Goal: Transaction & Acquisition: Purchase product/service

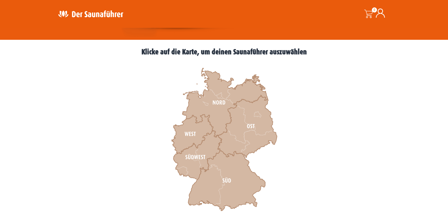
scroll to position [170, 0]
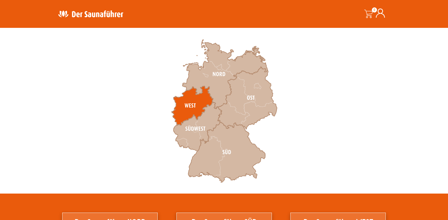
click at [188, 104] on icon at bounding box center [191, 105] width 41 height 39
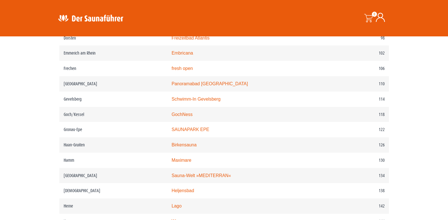
scroll to position [596, 0]
click at [87, 119] on td "Goch/Kessel" at bounding box center [113, 113] width 108 height 15
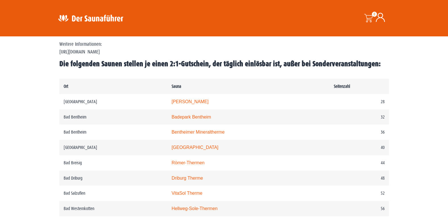
scroll to position [170, 0]
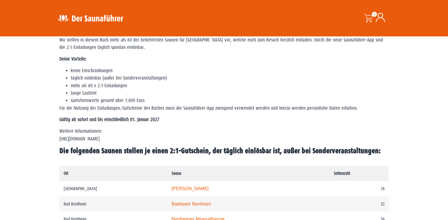
click at [70, 173] on td "Ort" at bounding box center [113, 172] width 108 height 15
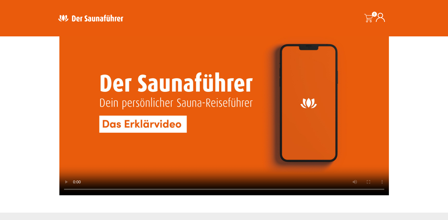
scroll to position [1450, 0]
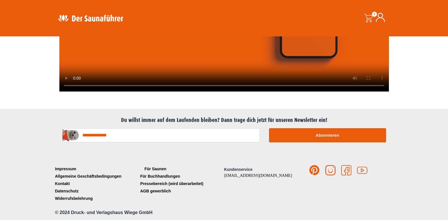
click at [157, 167] on link "Für Saunen" at bounding box center [181, 168] width 85 height 7
